Goal: Find contact information: Find contact information

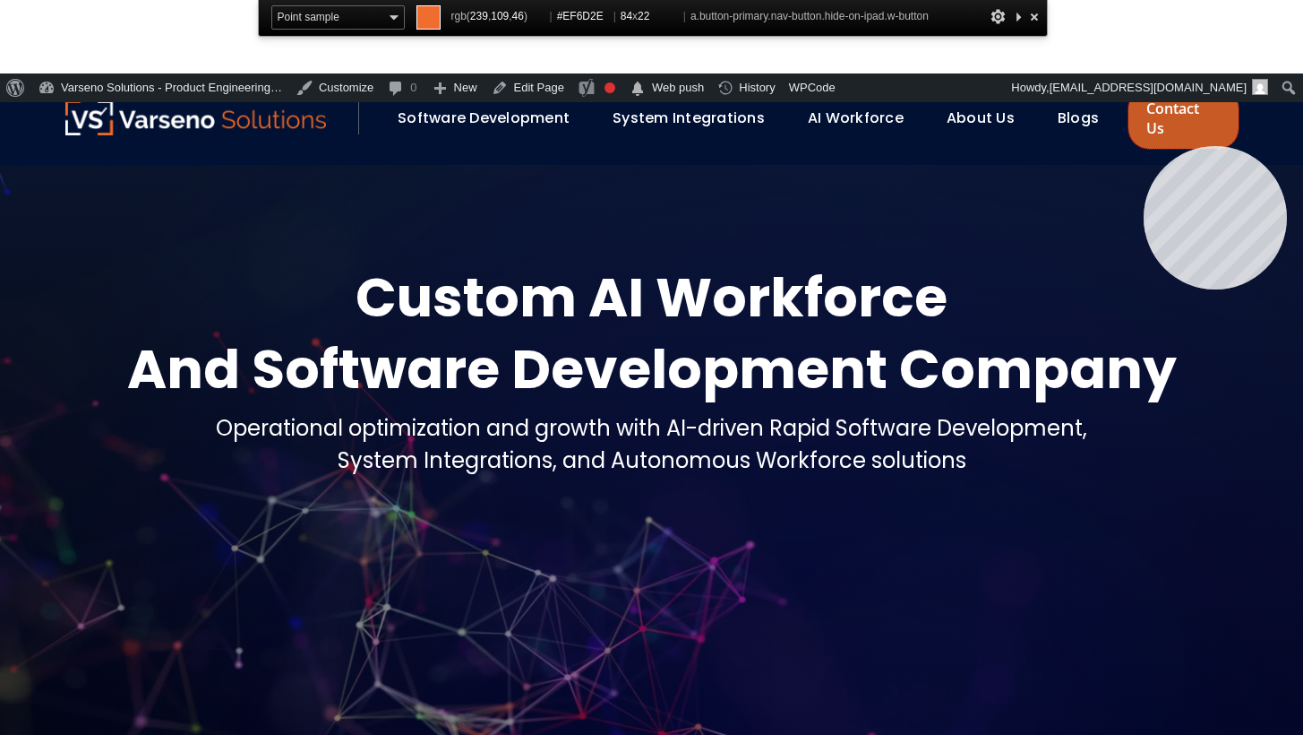
click at [1145, 117] on link "Contact Us" at bounding box center [1183, 118] width 109 height 61
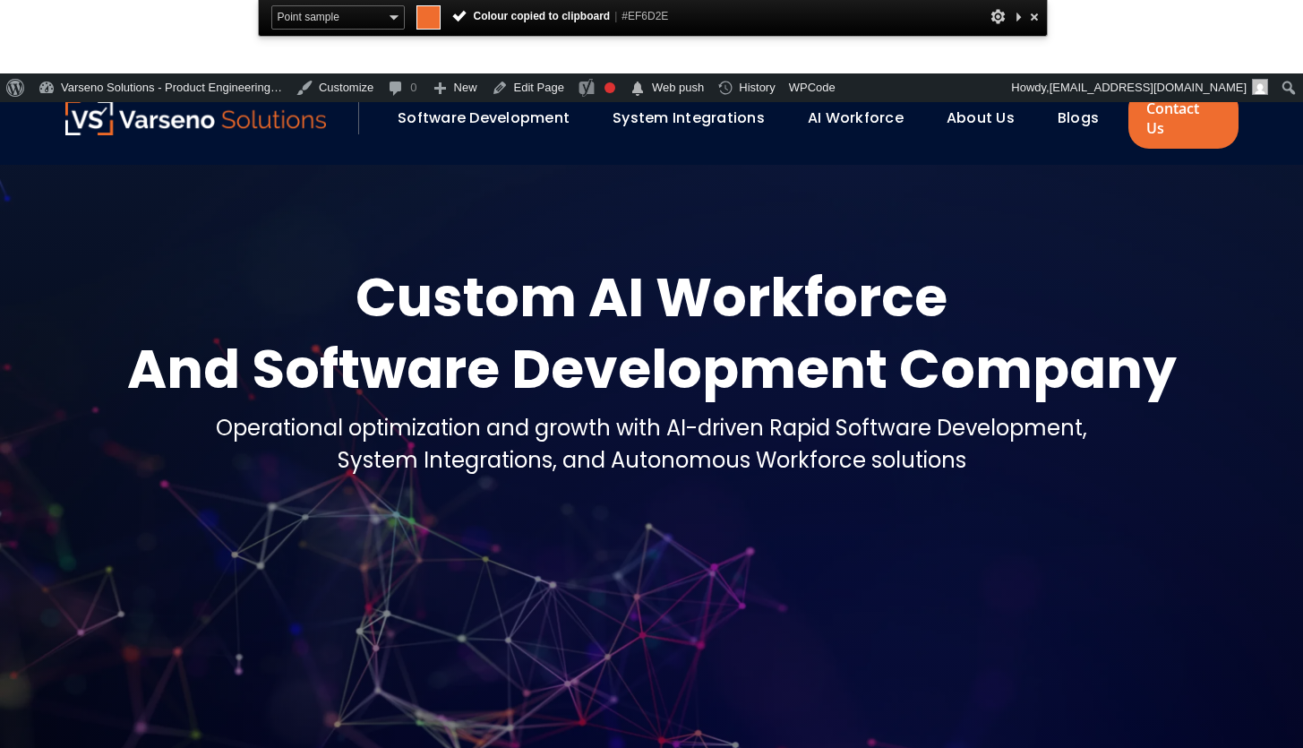
click at [646, 14] on span "#EF6D2E" at bounding box center [645, 16] width 47 height 13
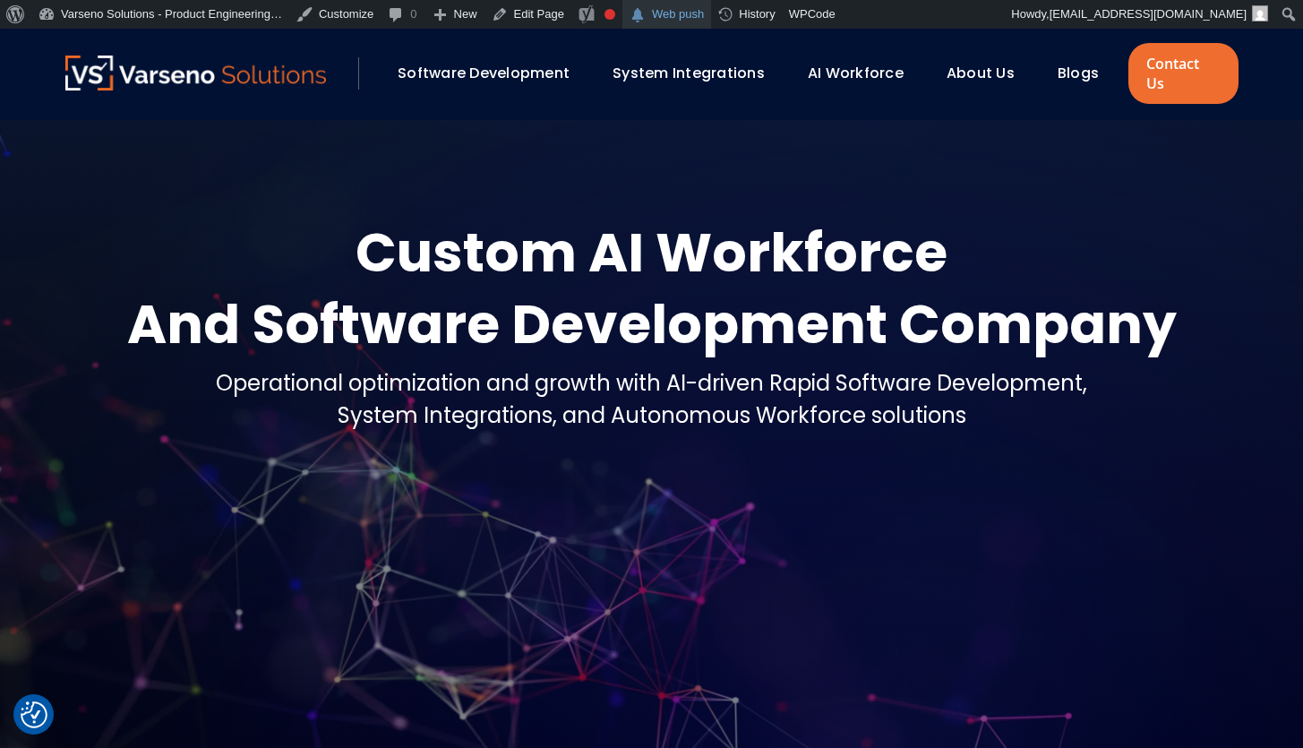
click at [646, 14] on span "" at bounding box center [638, 15] width 18 height 25
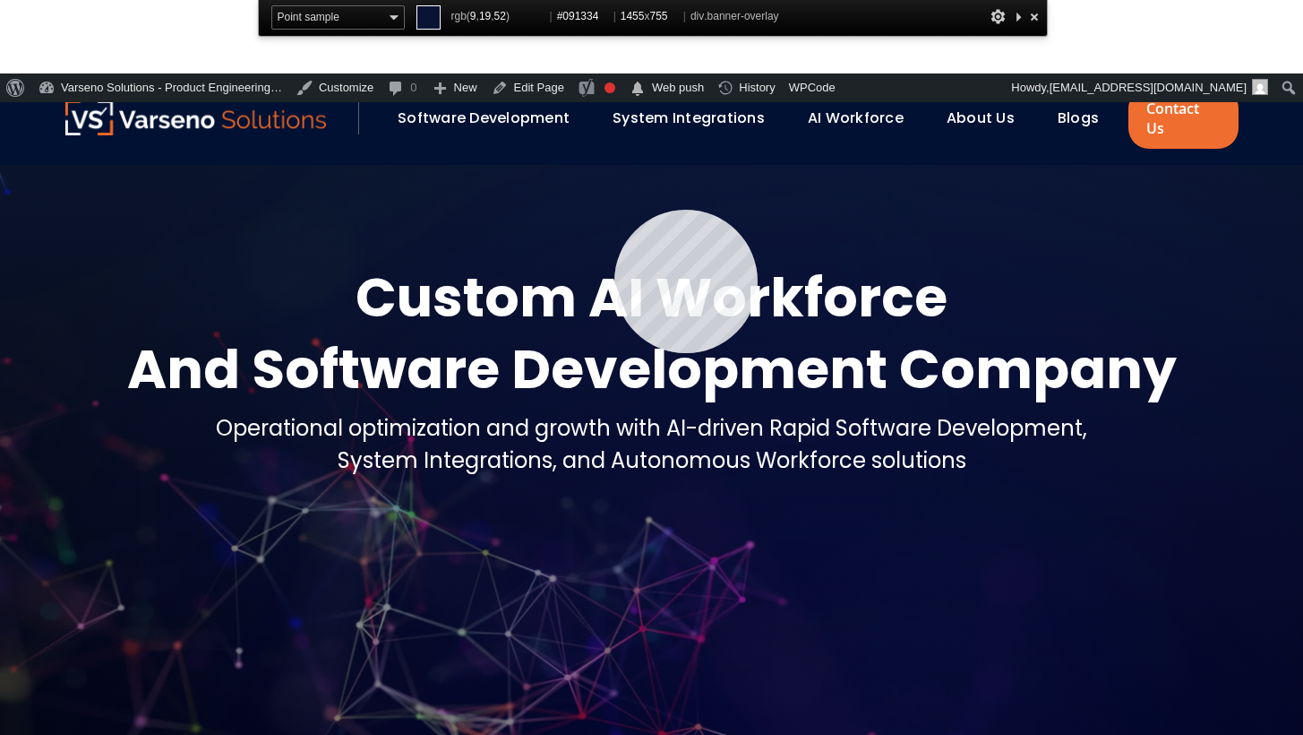
click at [614, 181] on div at bounding box center [651, 496] width 1303 height 663
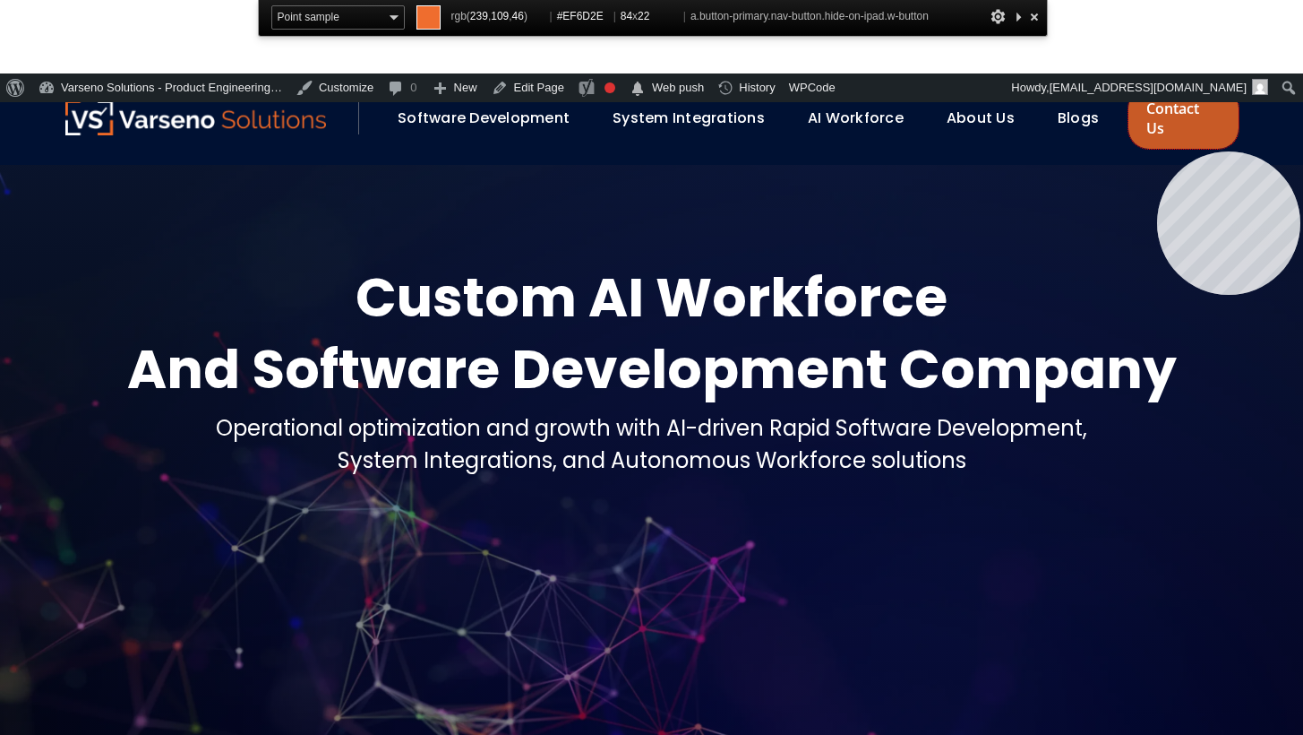
click at [1157, 123] on link "Contact Us" at bounding box center [1183, 118] width 109 height 61
click at [1151, 120] on link "Contact Us" at bounding box center [1183, 118] width 109 height 61
click at [1143, 121] on link "Contact Us" at bounding box center [1183, 118] width 109 height 61
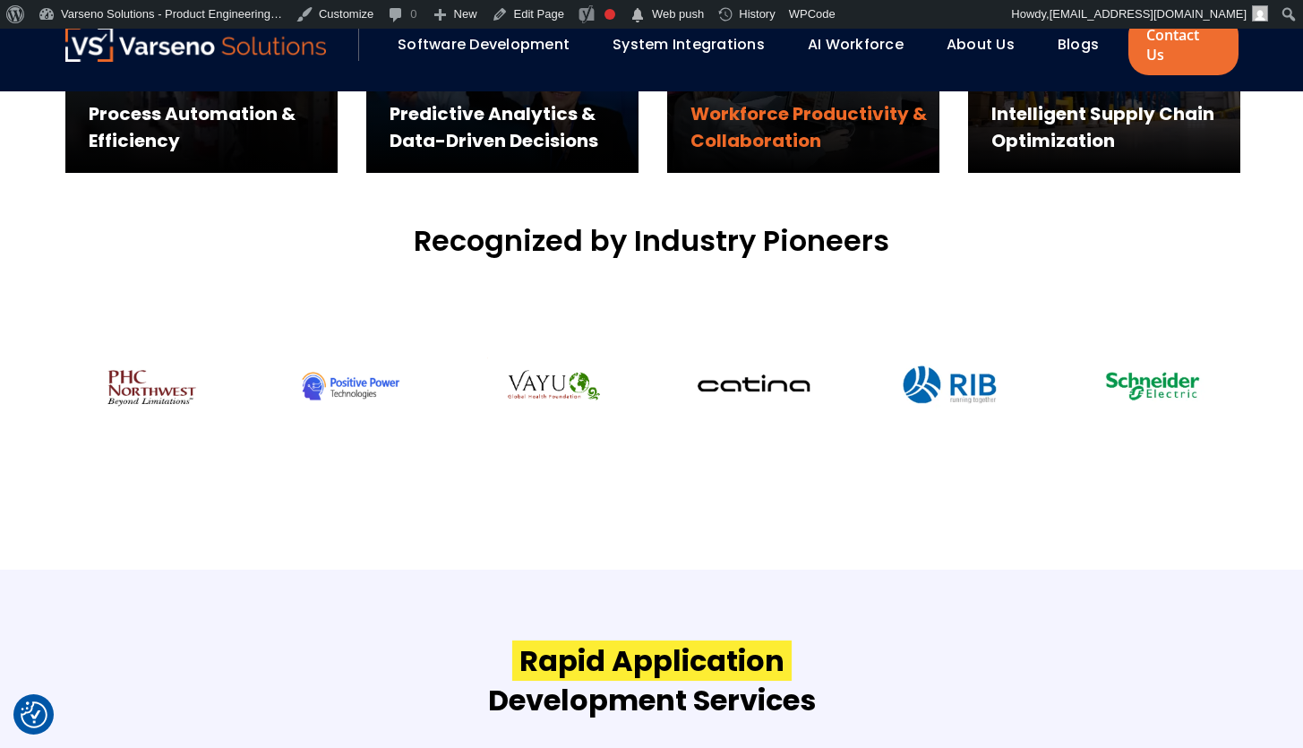
scroll to position [1319, 0]
